Goal: Navigation & Orientation: Understand site structure

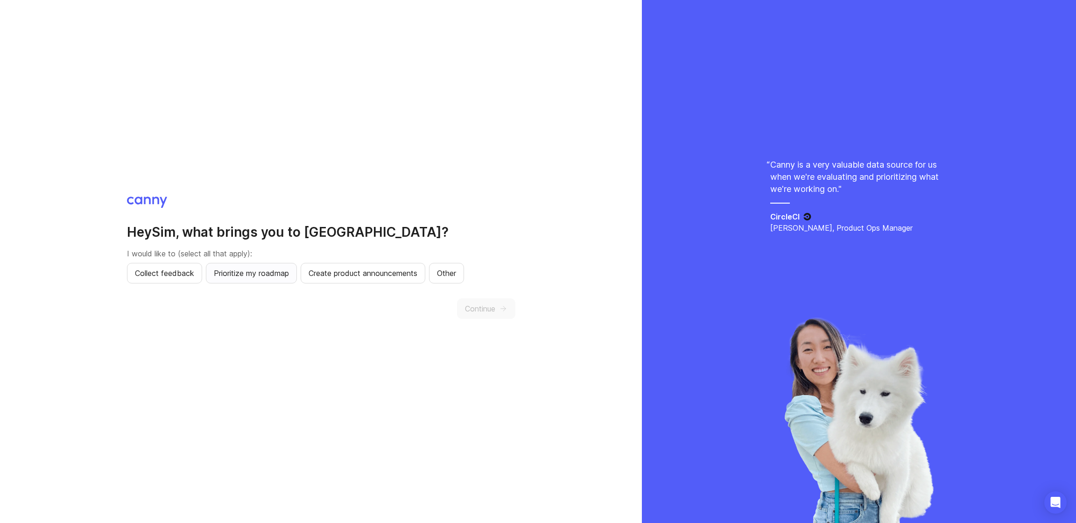
click at [256, 279] on button "Prioritize my roadmap" at bounding box center [251, 273] width 91 height 21
click at [202, 280] on button "Collect feedback" at bounding box center [164, 273] width 75 height 21
drag, startPoint x: 424, startPoint y: 301, endPoint x: 471, endPoint y: 307, distance: 48.0
click at [427, 301] on div "Continue" at bounding box center [321, 308] width 388 height 21
click at [471, 307] on span "Continue" at bounding box center [480, 308] width 30 height 11
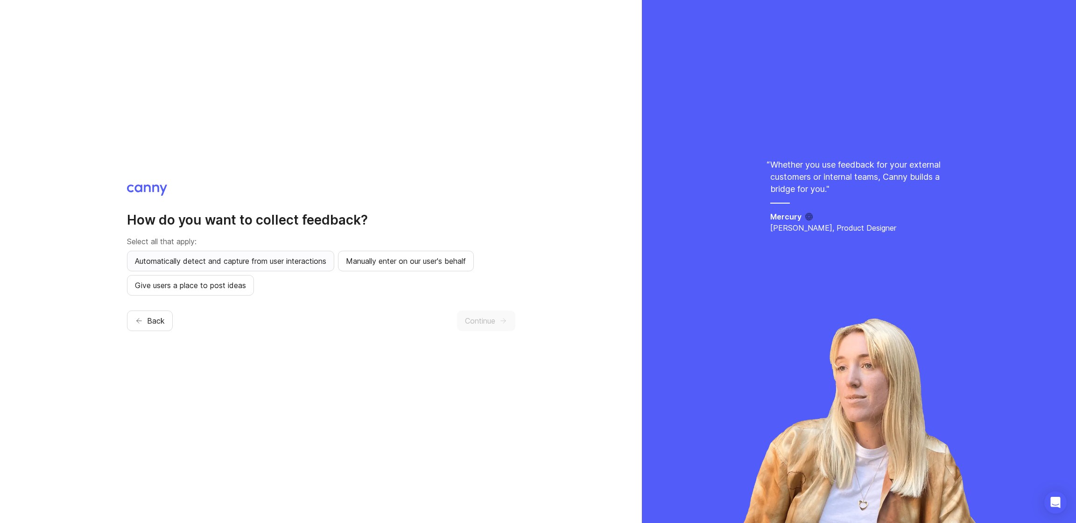
click at [326, 266] on span "Automatically detect and capture from user interactions" at bounding box center [230, 260] width 191 height 11
click at [434, 263] on span "Manually enter on our user's behalf" at bounding box center [406, 260] width 120 height 11
click at [509, 316] on button "Continue" at bounding box center [486, 320] width 58 height 21
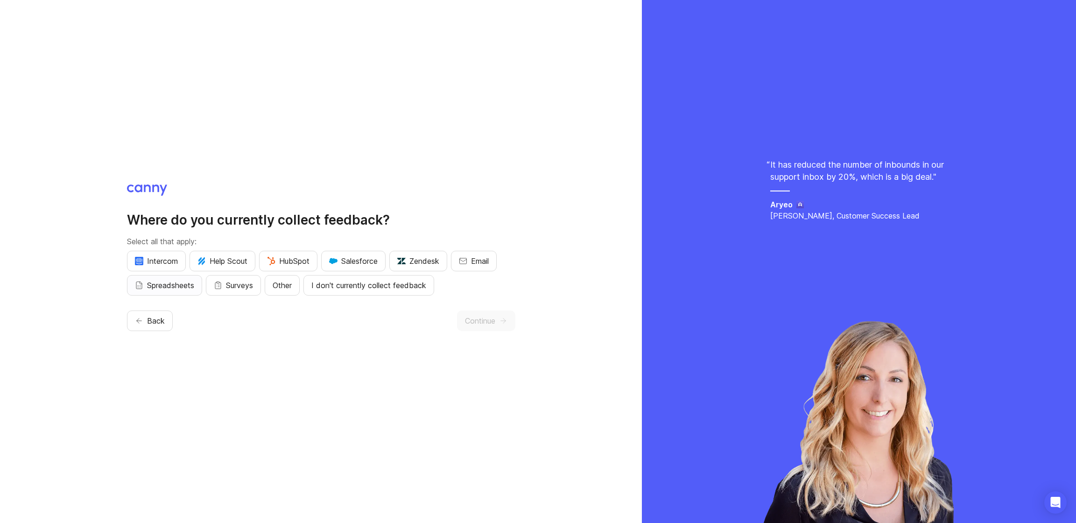
click at [181, 284] on span "Spreadsheets" at bounding box center [170, 285] width 47 height 11
click at [237, 284] on span "Surveys" at bounding box center [239, 285] width 27 height 11
click at [480, 319] on span "Continue" at bounding box center [480, 320] width 30 height 11
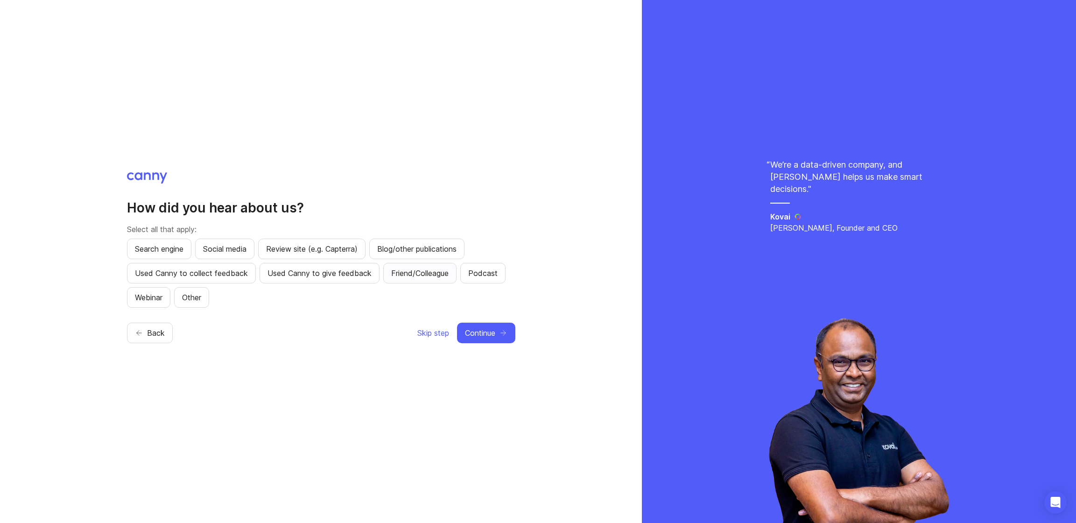
click at [444, 275] on span "Friend/Colleague" at bounding box center [419, 272] width 57 height 11
click at [492, 338] on span "Continue" at bounding box center [480, 332] width 30 height 11
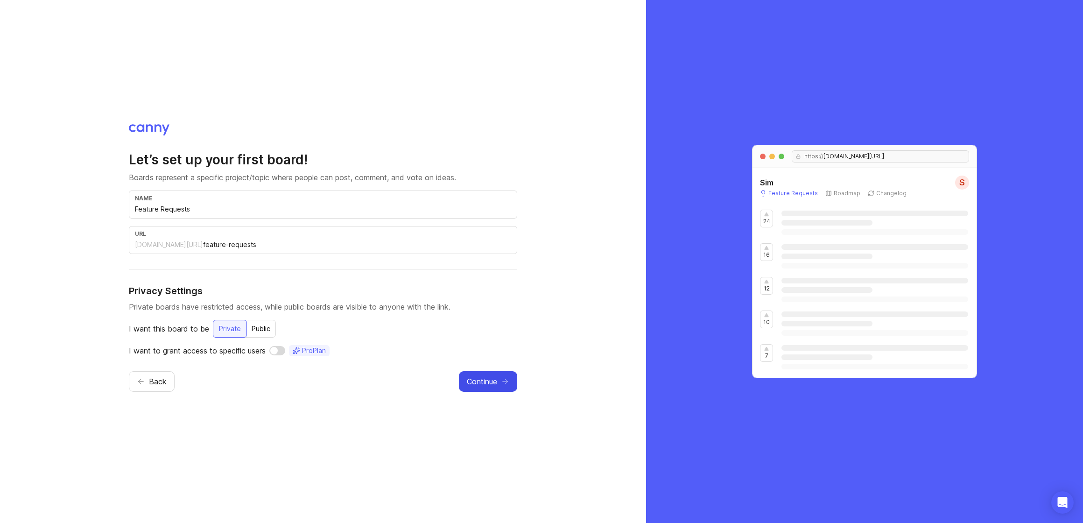
click at [487, 376] on span "Continue" at bounding box center [482, 381] width 30 height 11
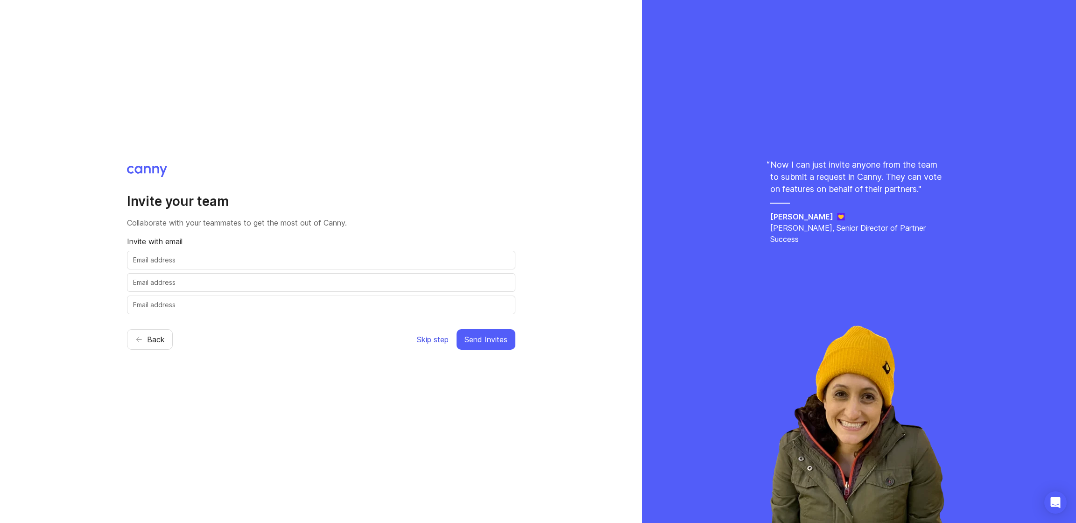
click at [438, 343] on span "Skip step" at bounding box center [433, 339] width 32 height 11
click at [429, 339] on span "Skip step" at bounding box center [433, 339] width 32 height 11
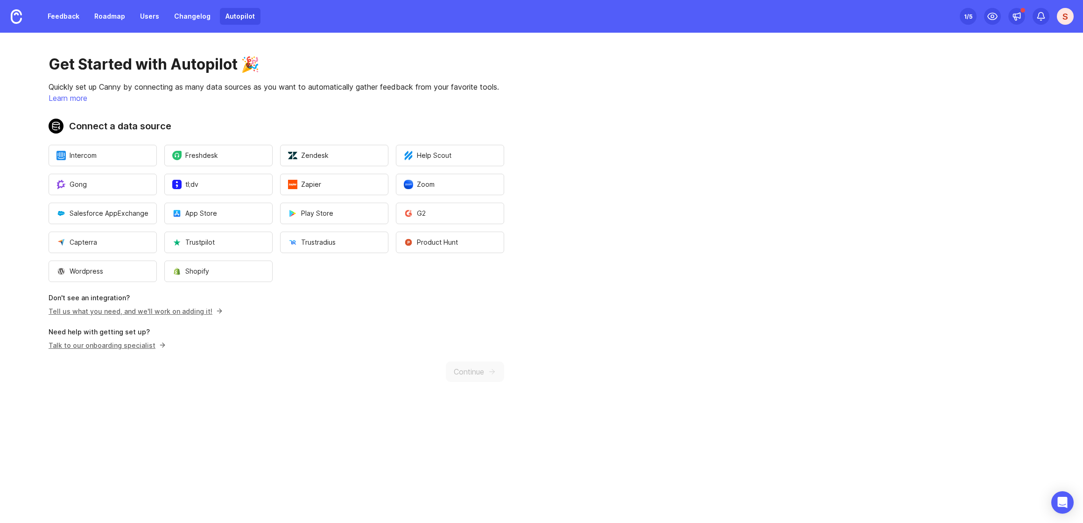
click at [248, 345] on div "Get Started with Autopilot 🎉 Quickly set up Canny by connecting as many data so…" at bounding box center [276, 219] width 553 height 372
click at [422, 373] on div "Get Started with Autopilot 🎉 Quickly set up Canny by connecting as many data so…" at bounding box center [276, 219] width 553 height 372
click at [288, 337] on div "Get Started with Autopilot 🎉 Quickly set up Canny by connecting as many data so…" at bounding box center [276, 219] width 553 height 372
click at [140, 14] on link "Users" at bounding box center [149, 16] width 30 height 17
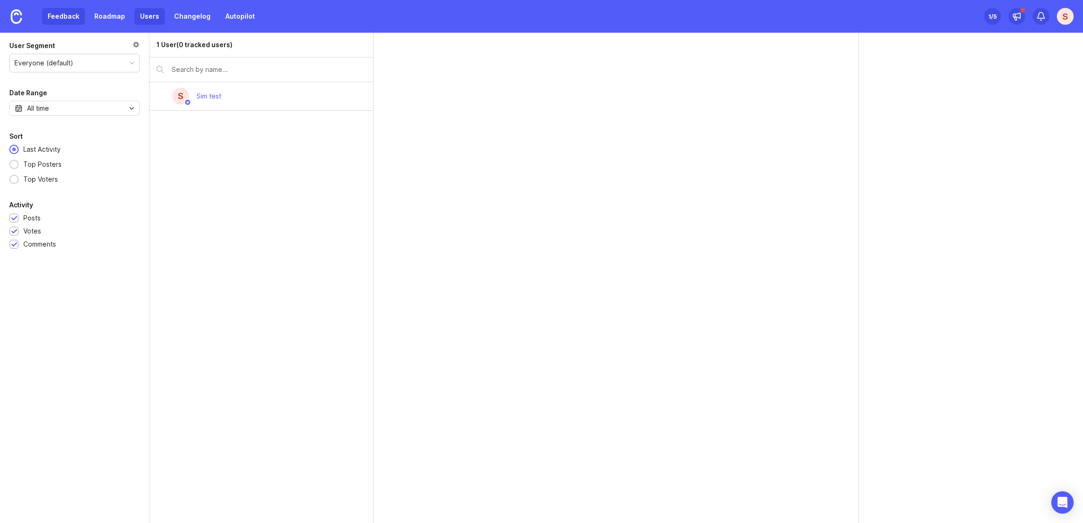
click at [65, 14] on link "Feedback" at bounding box center [63, 16] width 43 height 17
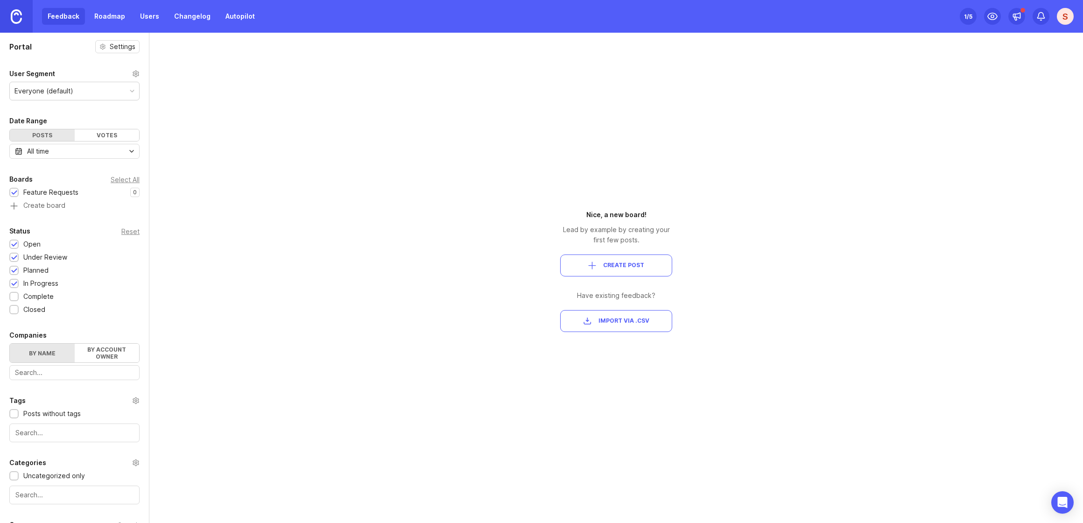
click at [3, 14] on link at bounding box center [16, 16] width 33 height 33
click at [10, 16] on link at bounding box center [16, 16] width 33 height 33
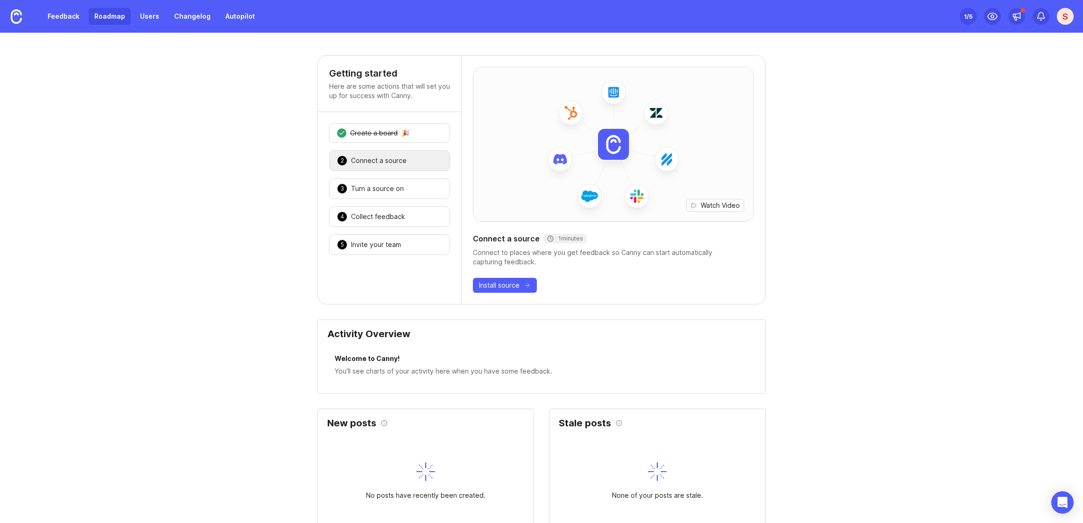
click at [113, 19] on link "Roadmap" at bounding box center [110, 16] width 42 height 17
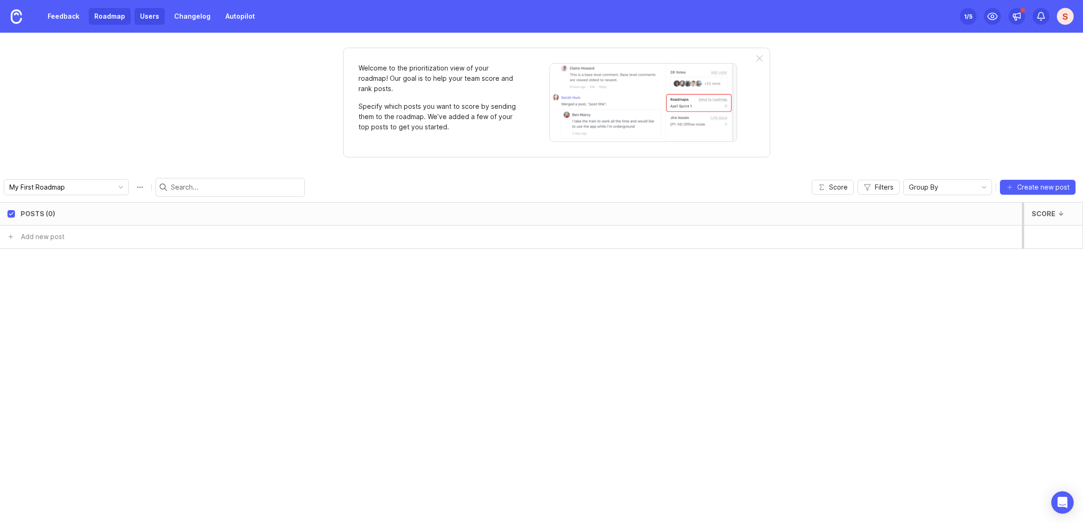
click at [134, 17] on link "Users" at bounding box center [149, 16] width 30 height 17
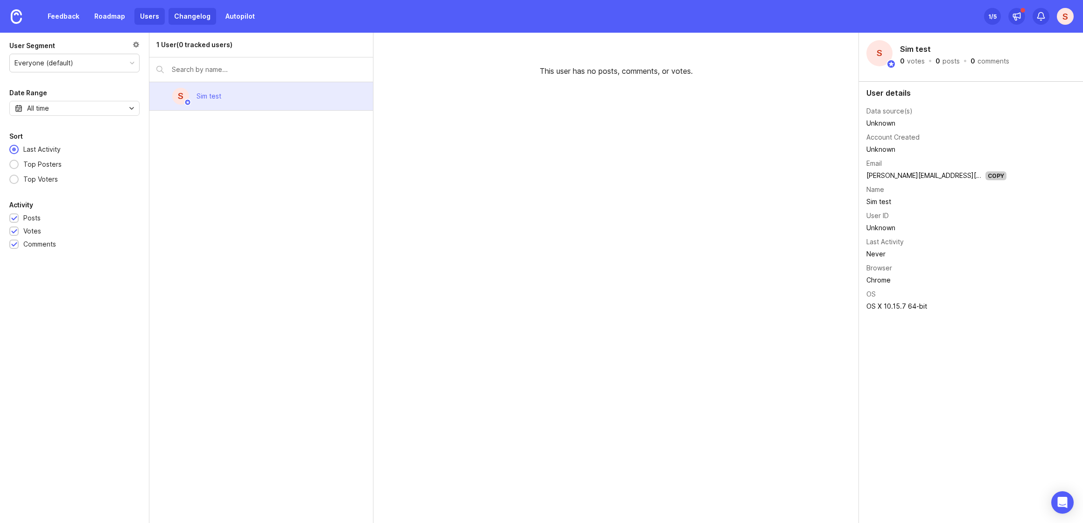
click at [191, 20] on link "Changelog" at bounding box center [193, 16] width 48 height 17
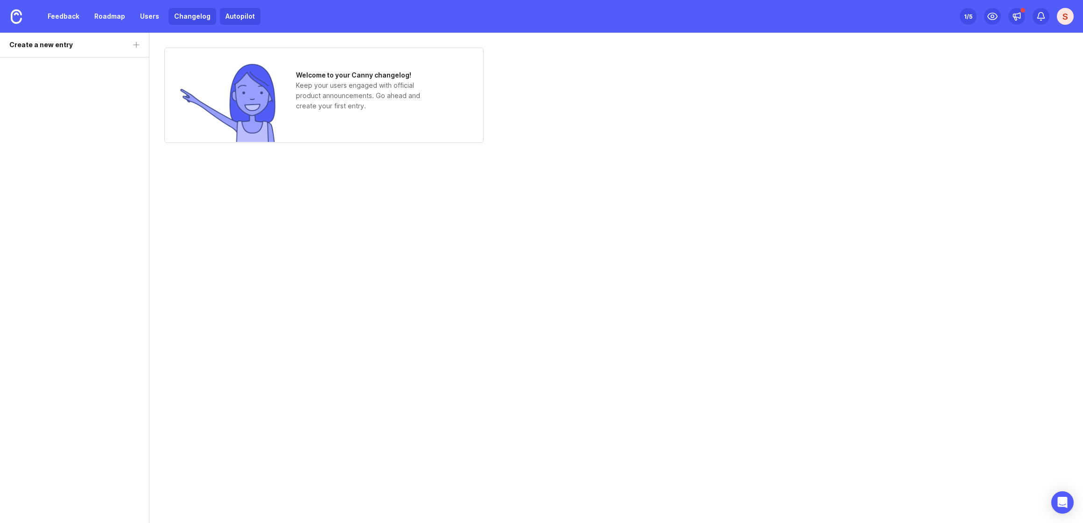
click at [227, 17] on link "Autopilot" at bounding box center [240, 16] width 41 height 17
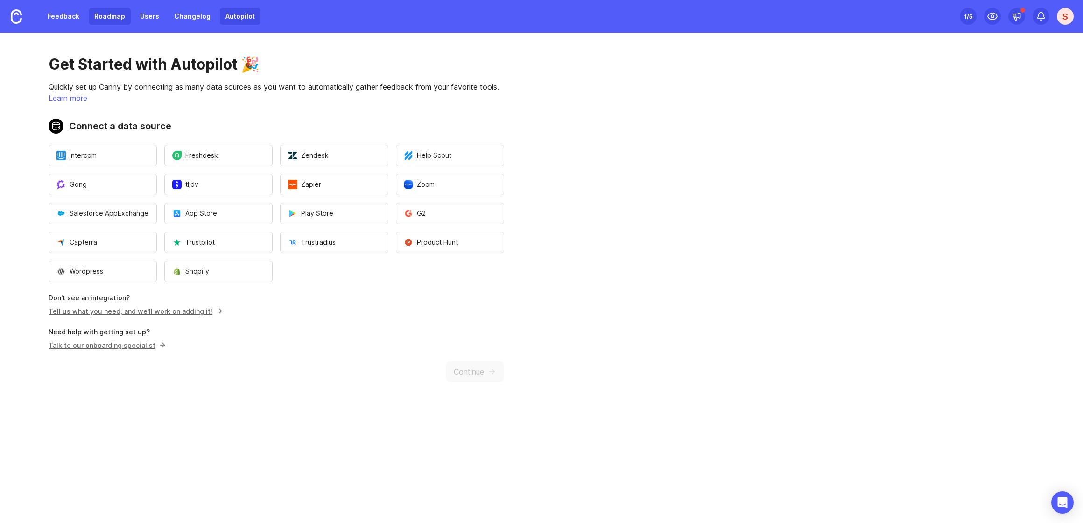
click at [96, 17] on link "Roadmap" at bounding box center [110, 16] width 42 height 17
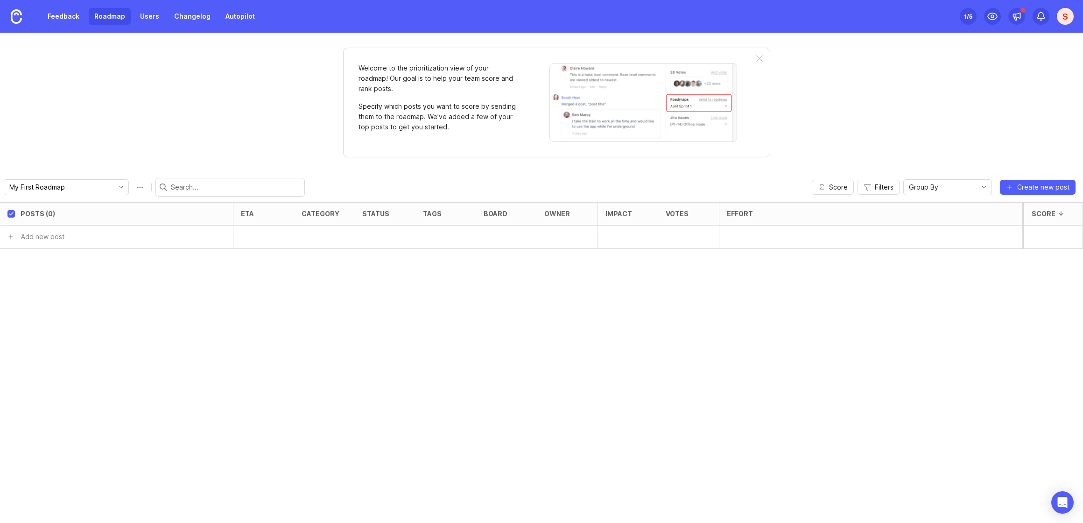
click at [40, 24] on div "Feedback Roadmap Users Changelog Autopilot" at bounding box center [130, 16] width 260 height 33
click at [53, 18] on link "Feedback" at bounding box center [63, 16] width 43 height 17
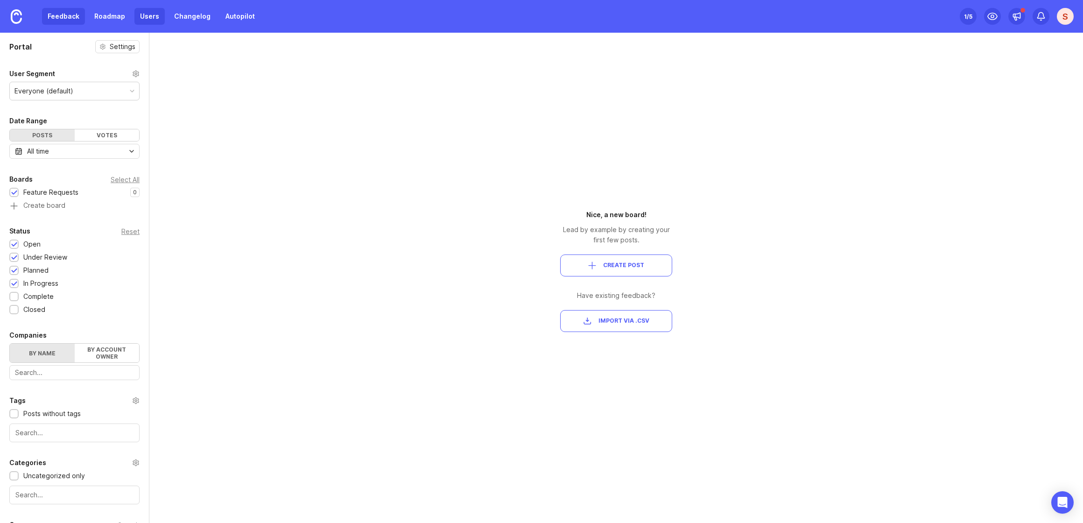
click at [145, 12] on link "Users" at bounding box center [149, 16] width 30 height 17
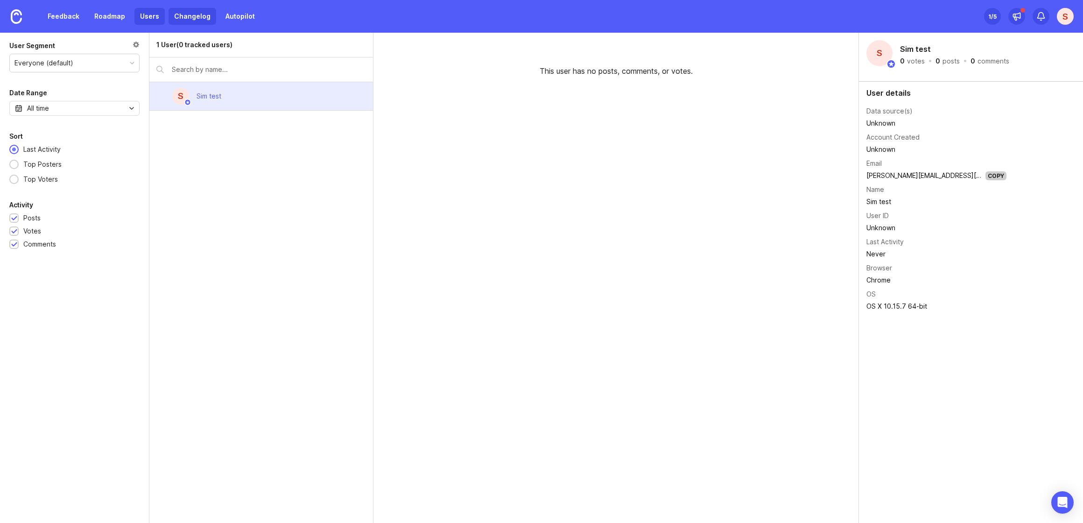
click at [171, 8] on link "Changelog" at bounding box center [193, 16] width 48 height 17
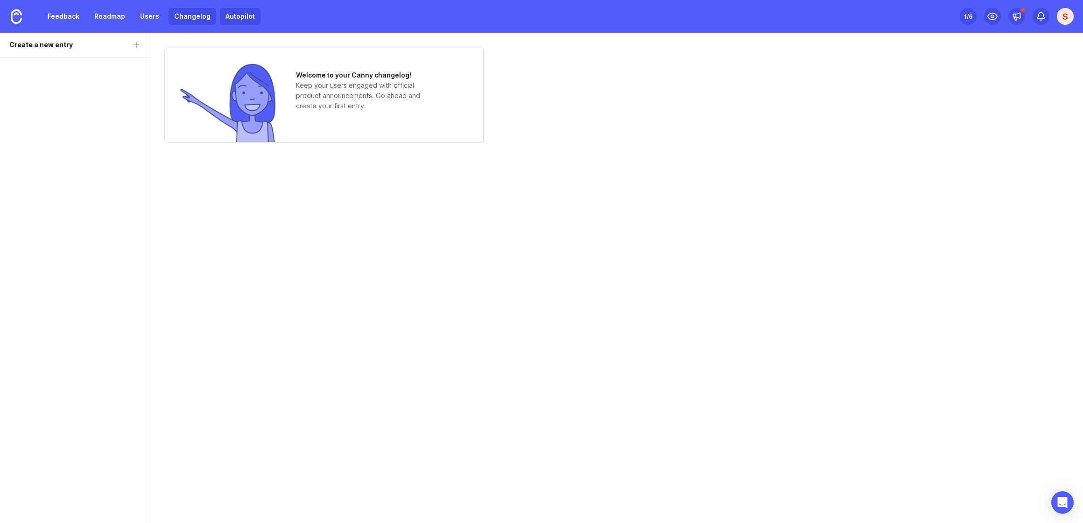
click at [234, 13] on link "Autopilot" at bounding box center [240, 16] width 41 height 17
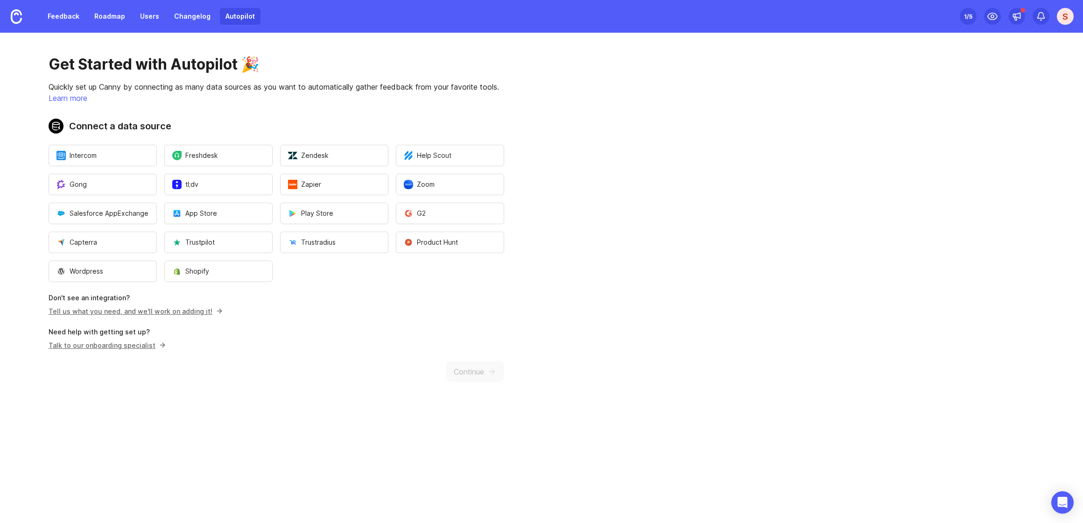
click at [39, 20] on div "Feedback Roadmap Users Changelog Autopilot" at bounding box center [130, 16] width 260 height 33
click at [59, 20] on link "Feedback" at bounding box center [63, 16] width 43 height 17
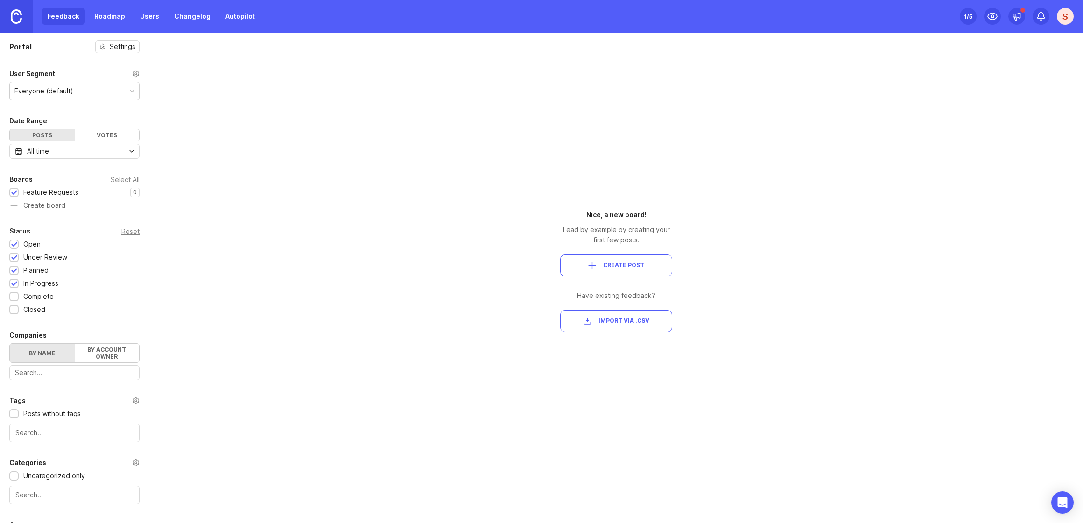
click at [21, 19] on img at bounding box center [16, 16] width 11 height 14
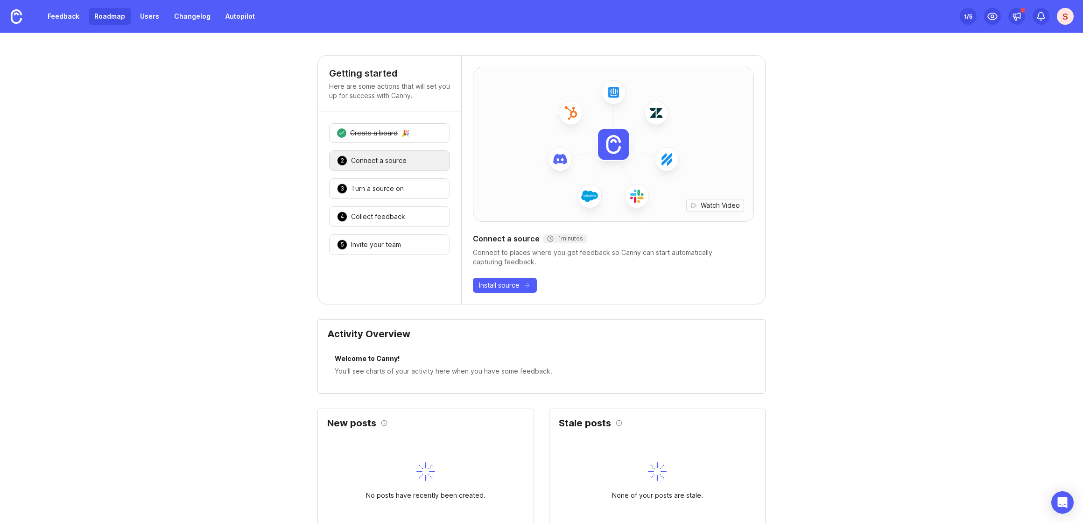
click at [117, 16] on link "Roadmap" at bounding box center [110, 16] width 42 height 17
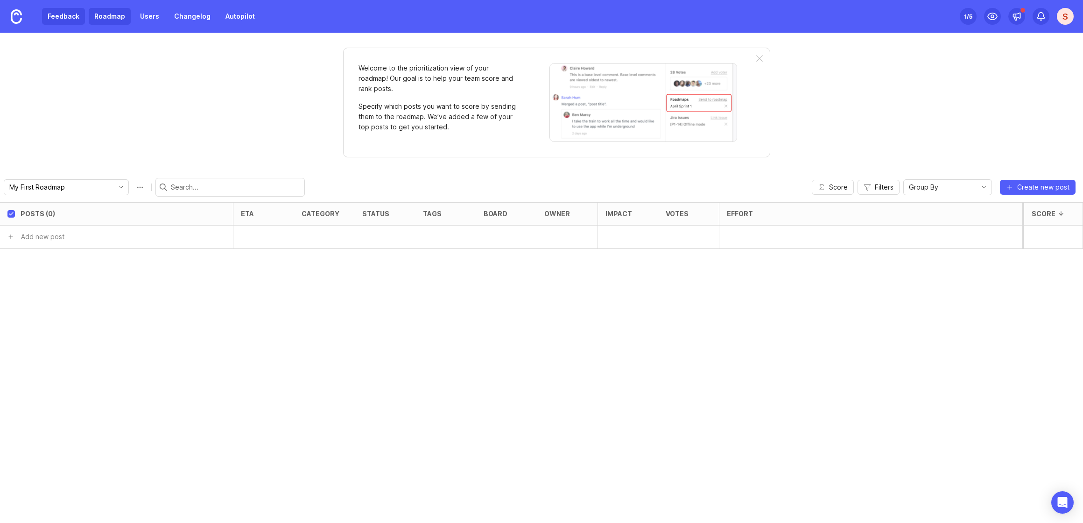
click at [55, 19] on link "Feedback" at bounding box center [63, 16] width 43 height 17
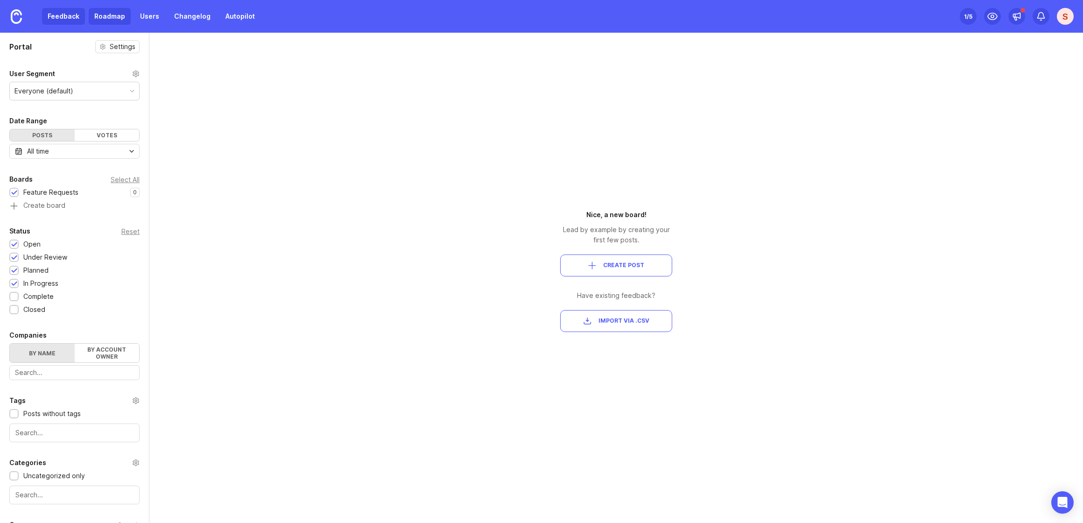
click at [99, 16] on link "Roadmap" at bounding box center [110, 16] width 42 height 17
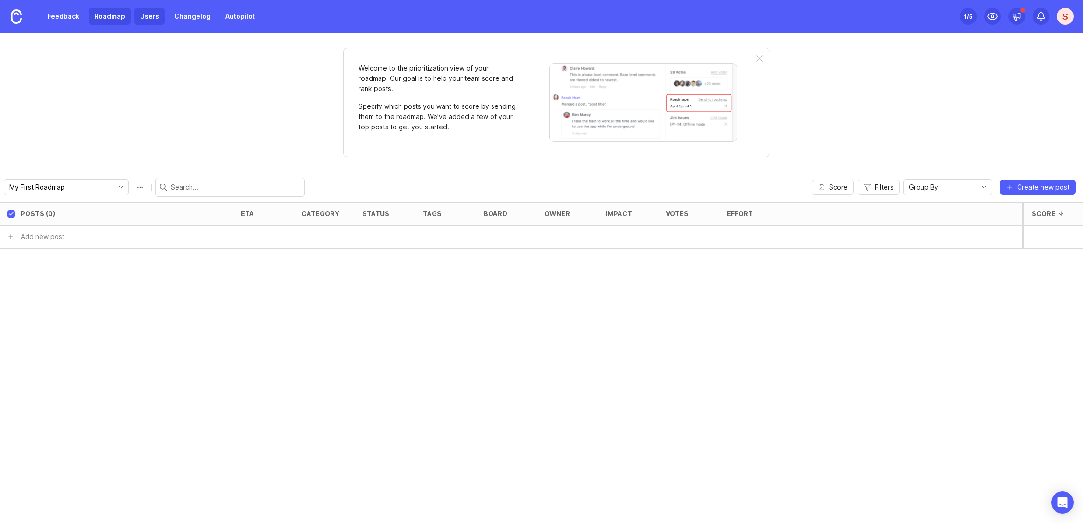
click at [140, 18] on link "Users" at bounding box center [149, 16] width 30 height 17
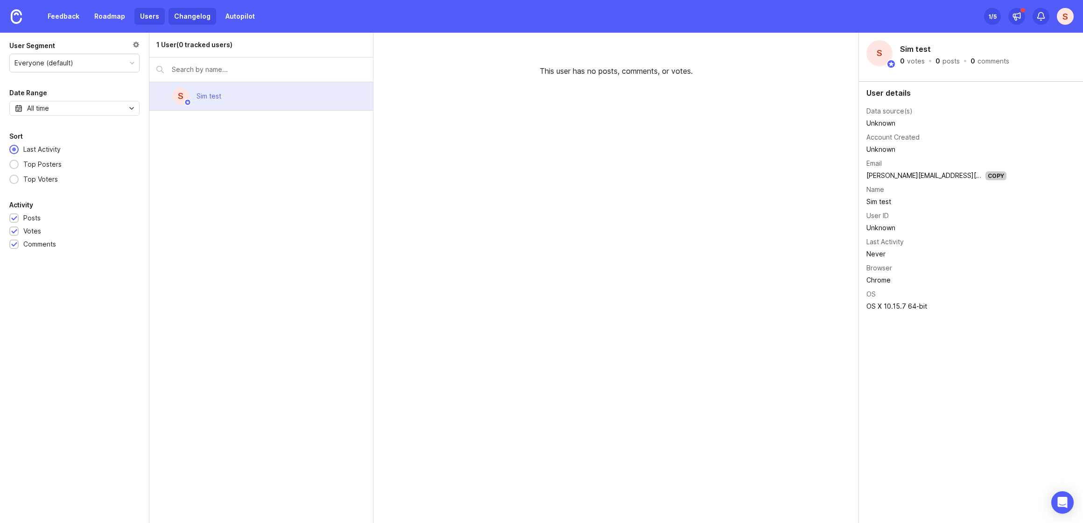
click at [179, 19] on link "Changelog" at bounding box center [193, 16] width 48 height 17
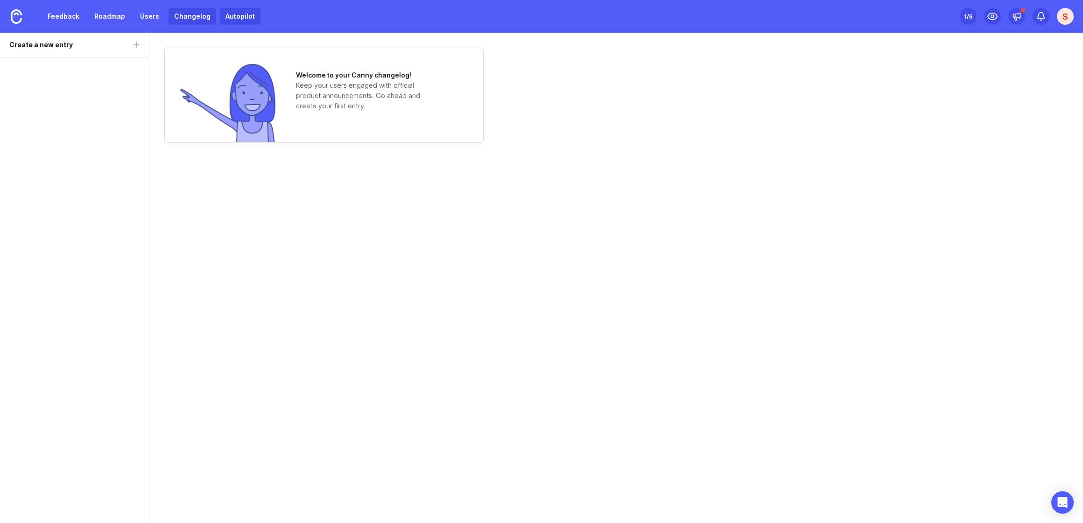
click at [232, 20] on link "Autopilot" at bounding box center [240, 16] width 41 height 17
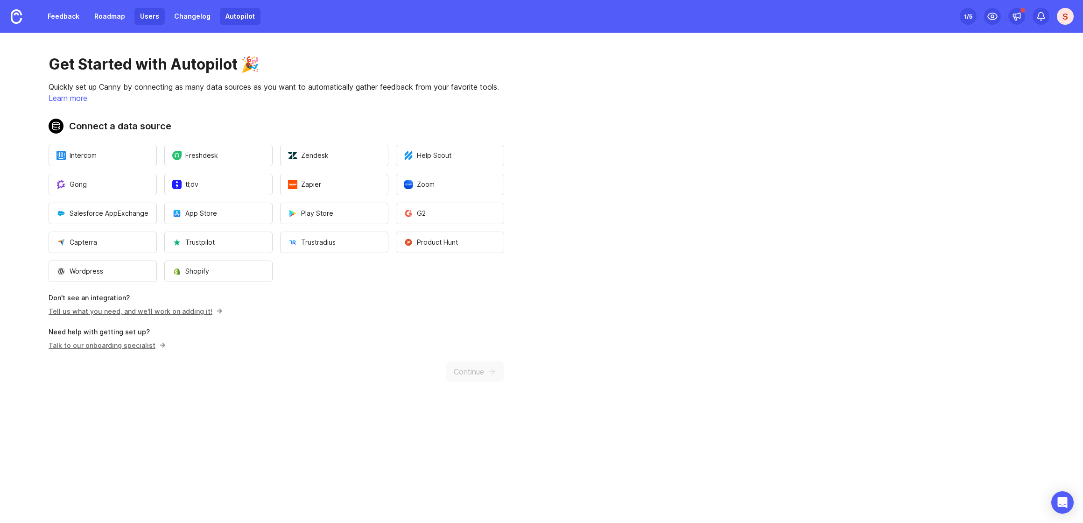
click at [141, 16] on link "Users" at bounding box center [149, 16] width 30 height 17
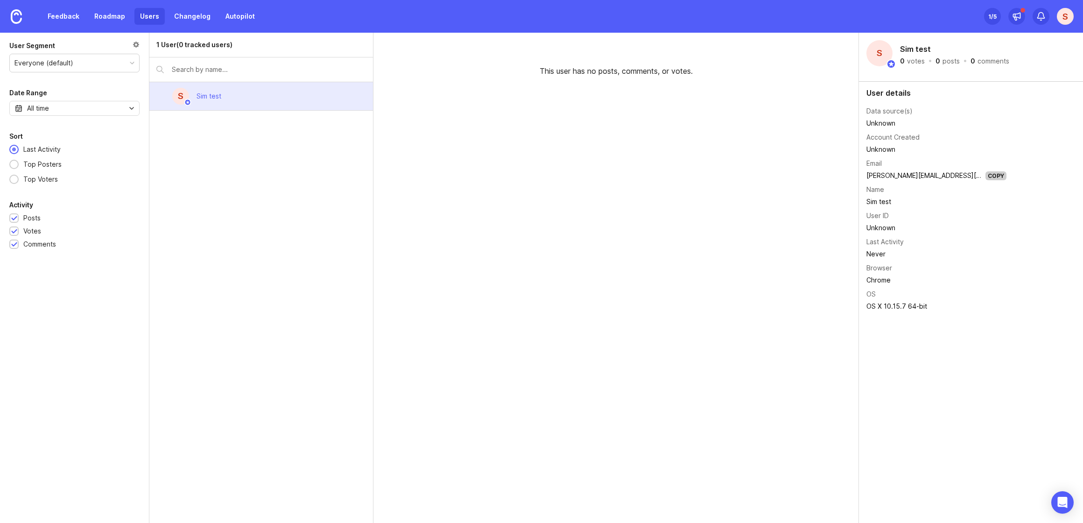
click at [997, 14] on div "Set up Canny 1 /5" at bounding box center [992, 16] width 17 height 13
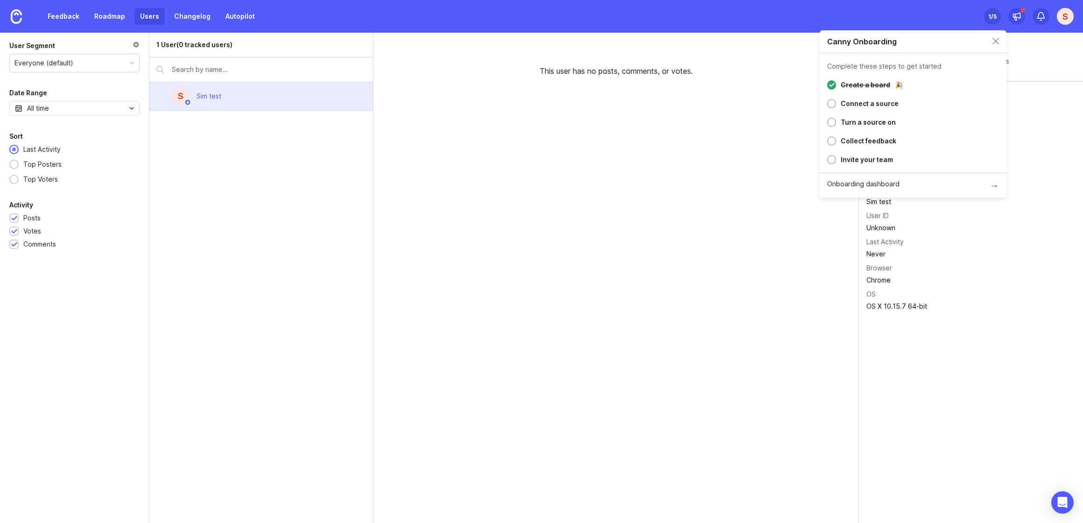
click at [997, 14] on div "Set up Canny 1 /5" at bounding box center [992, 16] width 17 height 13
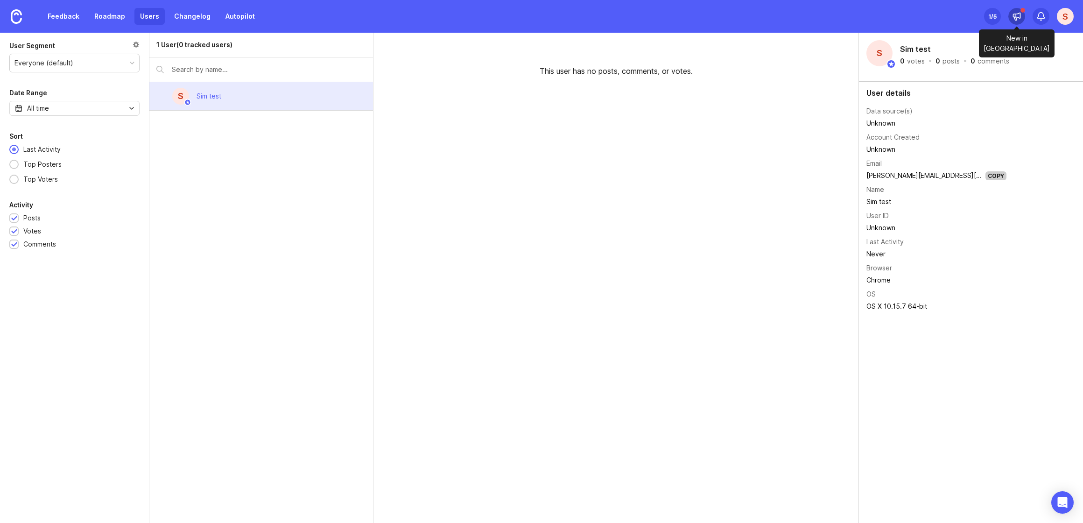
click at [1016, 18] on icon at bounding box center [1015, 18] width 2 height 3
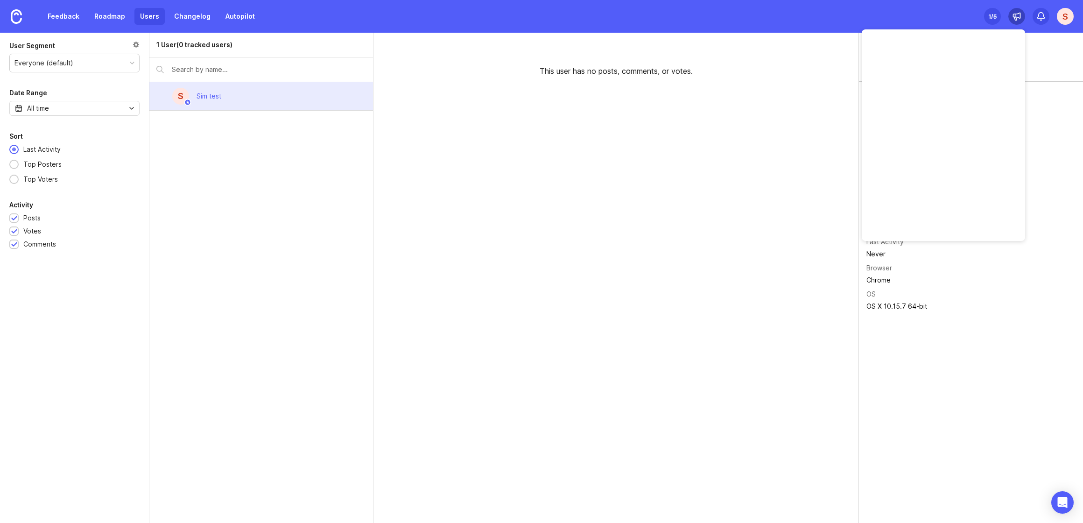
click at [1018, 17] on icon at bounding box center [1016, 16] width 7 height 6
